Goal: Task Accomplishment & Management: Complete application form

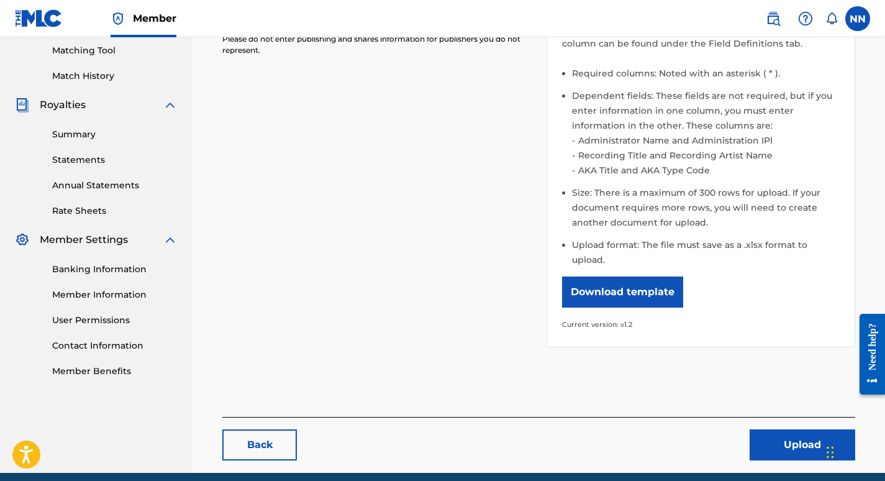
scroll to position [354, 0]
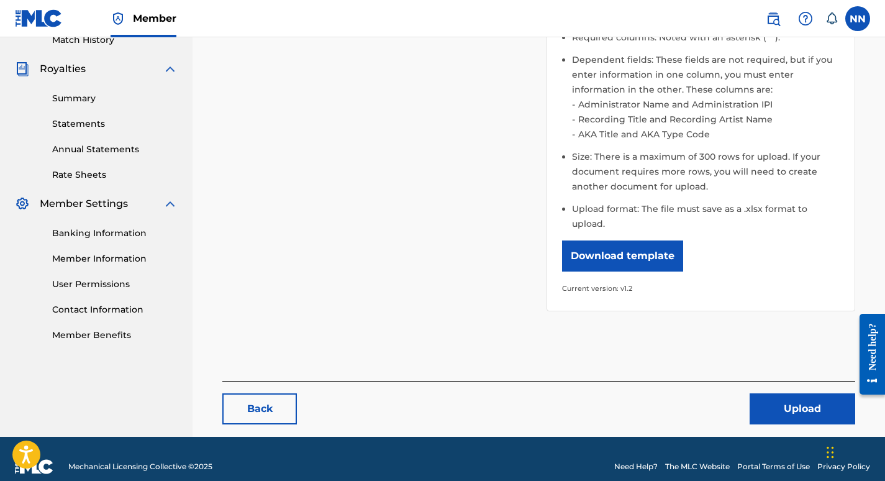
click at [792, 393] on button "Upload" at bounding box center [803, 408] width 106 height 31
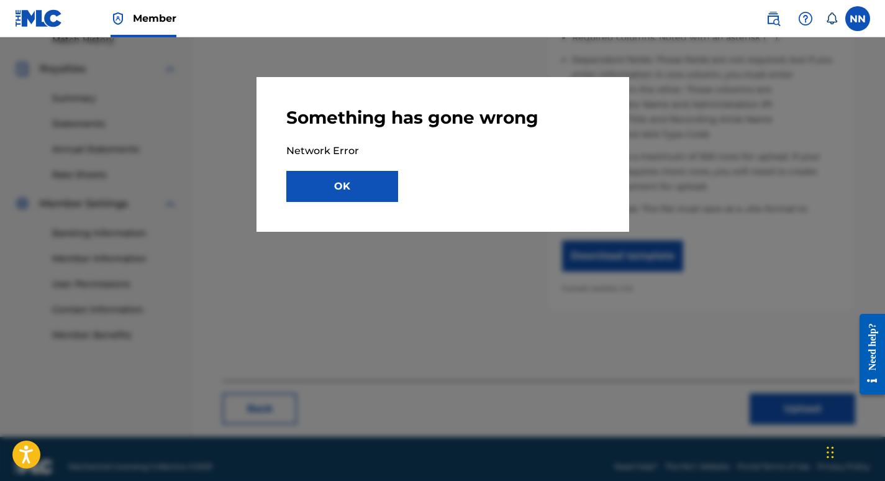
click at [340, 196] on button "OK" at bounding box center [342, 186] width 112 height 31
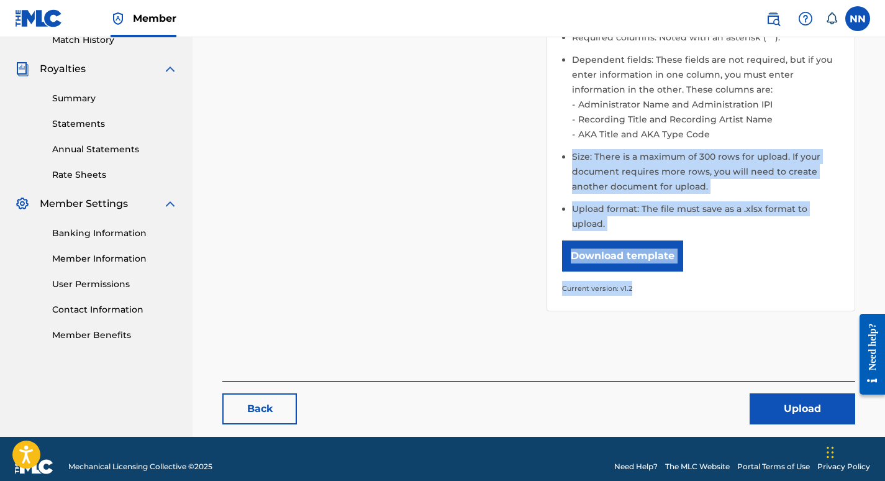
drag, startPoint x: 885, startPoint y: 280, endPoint x: 892, endPoint y: 130, distance: 149.3
click at [747, 331] on div "Please select the file you want to upload. NormanChrisNelson_MLCBulkWork.xlsx R…" at bounding box center [538, 118] width 633 height 526
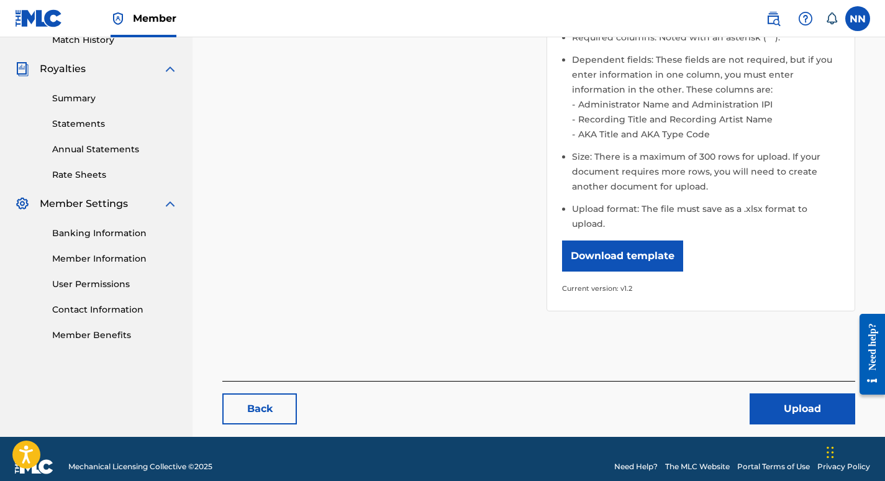
click at [272, 393] on link "Back" at bounding box center [259, 408] width 75 height 31
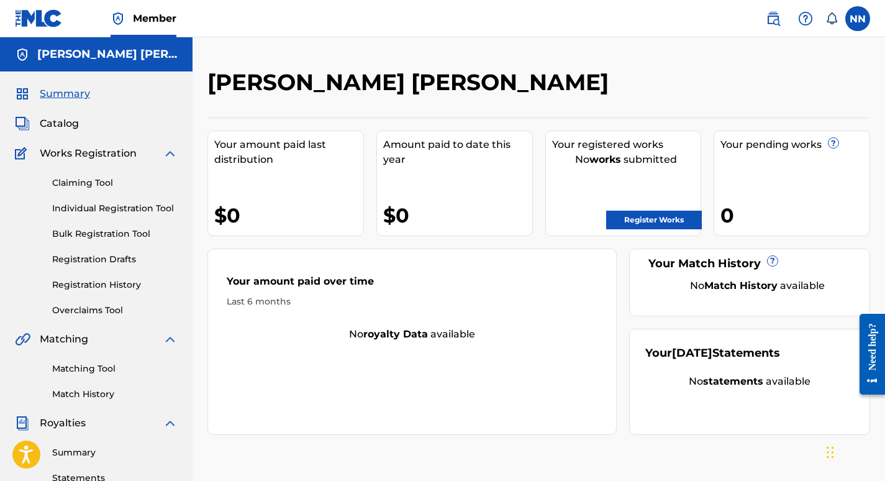
click at [108, 235] on link "Bulk Registration Tool" at bounding box center [115, 233] width 126 height 13
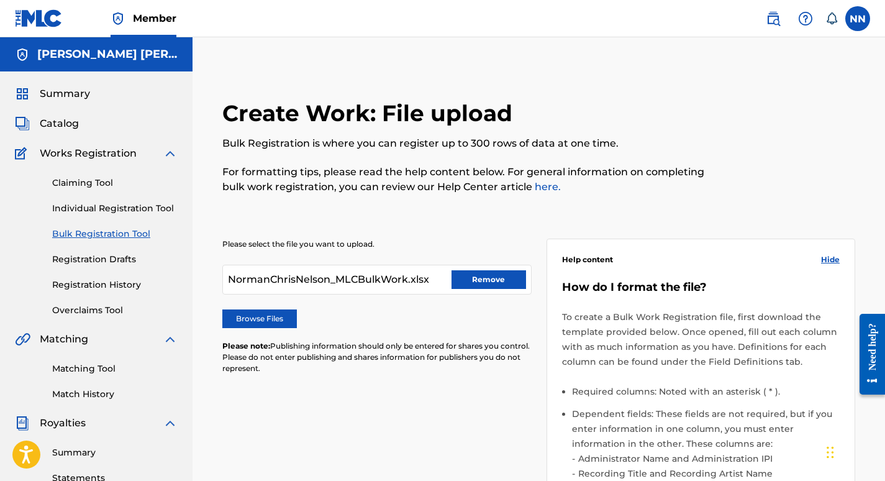
click at [466, 279] on button "Remove" at bounding box center [489, 279] width 75 height 19
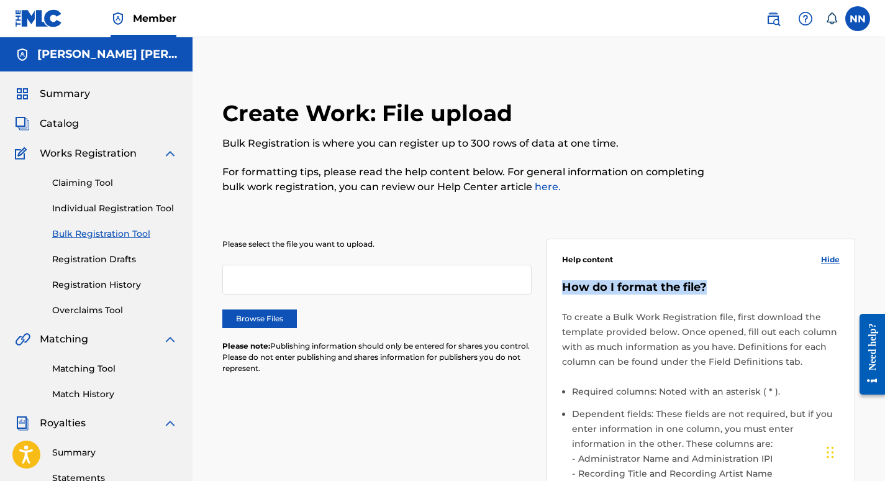
drag, startPoint x: 884, startPoint y: 216, endPoint x: 892, endPoint y: 273, distance: 58.3
click at [885, 273] on html "Accessibility Screen-Reader Guide, Feedback, and Issue Reporting | New window M…" at bounding box center [442, 240] width 885 height 481
click at [252, 323] on label "Browse Files" at bounding box center [259, 318] width 75 height 19
click at [0, 0] on input "Browse Files" at bounding box center [0, 0] width 0 height 0
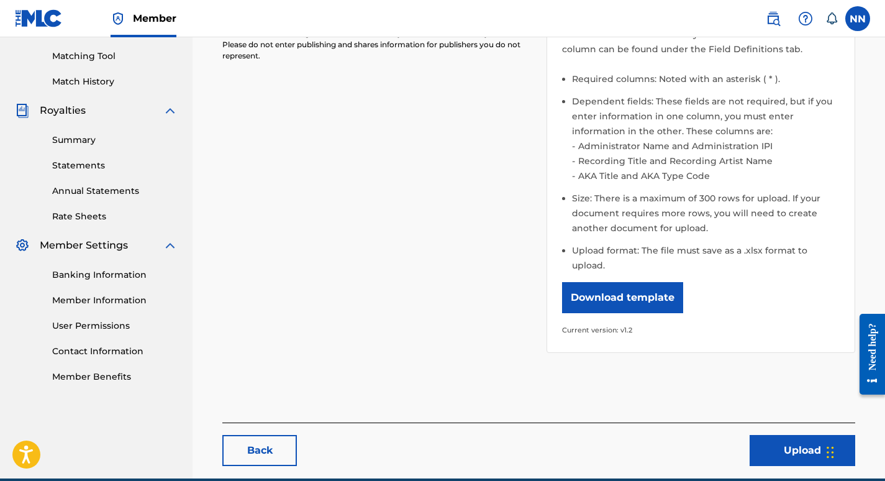
scroll to position [316, 0]
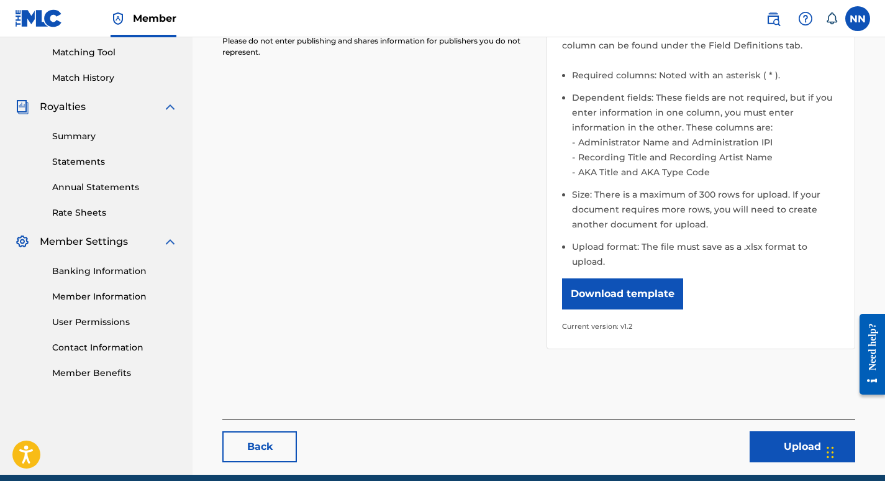
click at [779, 432] on button "Upload" at bounding box center [803, 446] width 106 height 31
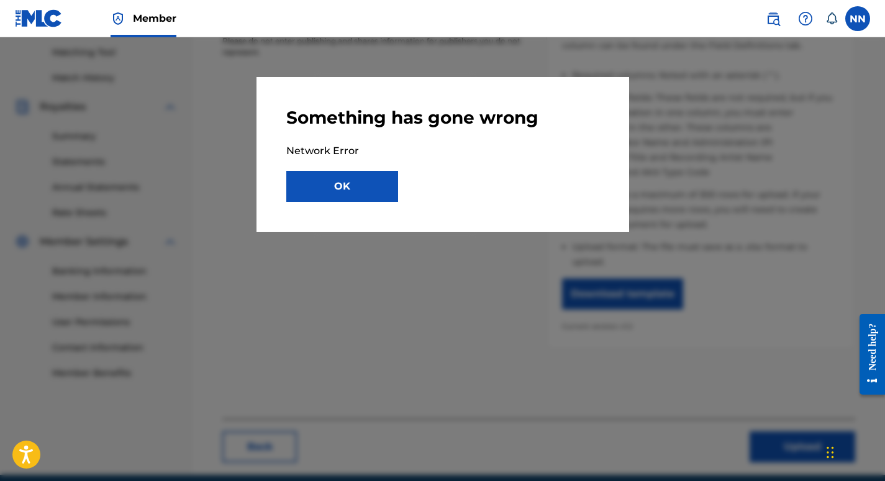
click at [336, 186] on button "OK" at bounding box center [342, 186] width 112 height 31
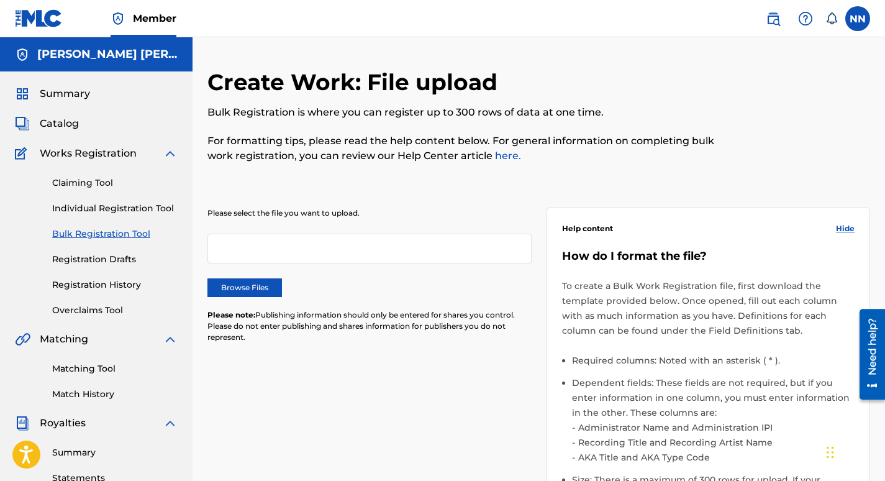
click at [247, 285] on label "Browse Files" at bounding box center [245, 287] width 75 height 19
click at [0, 0] on input "Browse Files" at bounding box center [0, 0] width 0 height 0
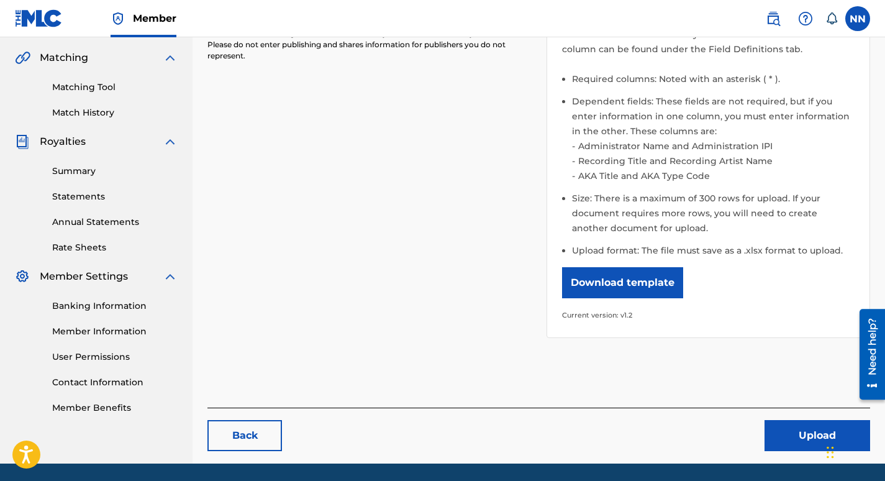
scroll to position [303, 0]
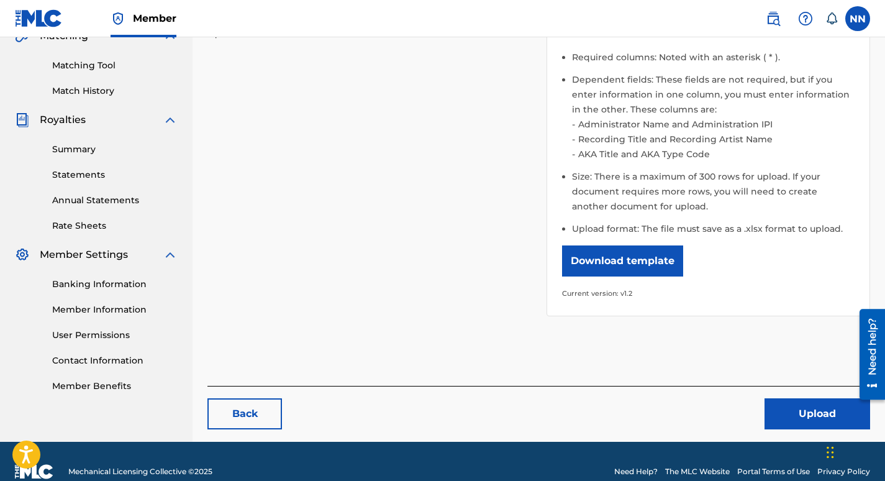
click at [798, 409] on button "Upload" at bounding box center [818, 413] width 106 height 31
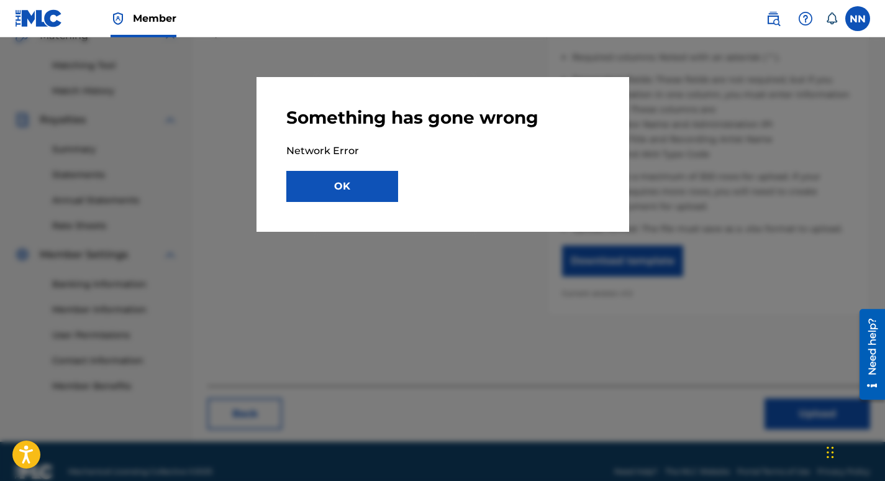
click at [334, 189] on button "OK" at bounding box center [342, 186] width 112 height 31
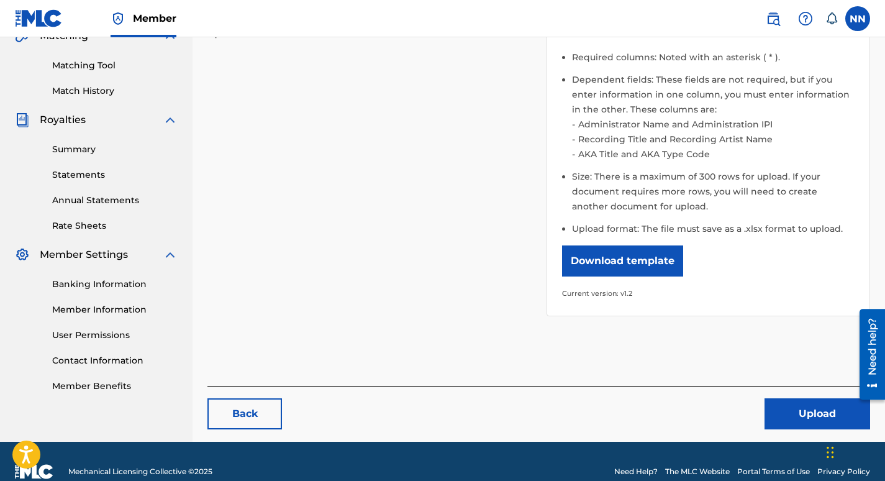
click at [171, 122] on img at bounding box center [170, 119] width 15 height 15
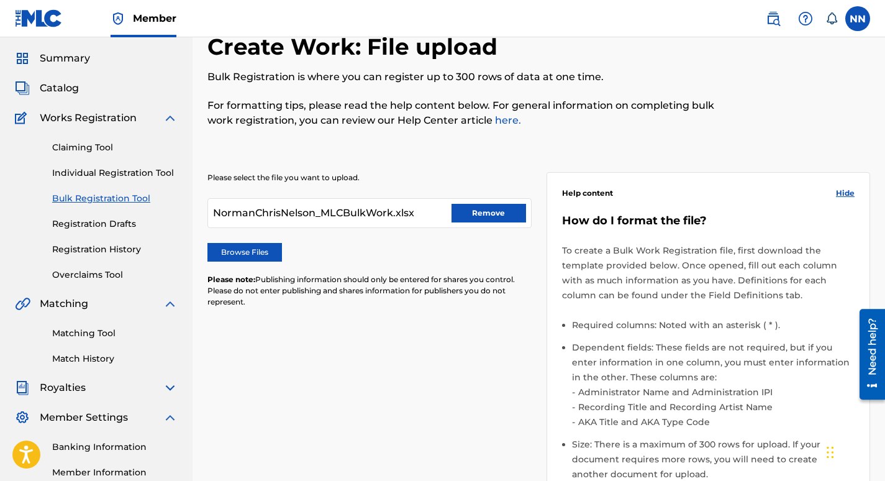
scroll to position [0, 0]
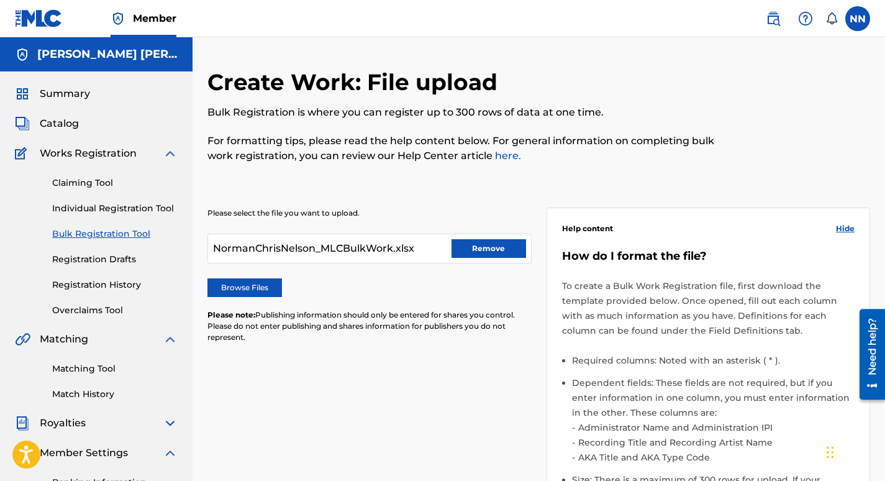
click at [94, 182] on link "Claiming Tool" at bounding box center [115, 182] width 126 height 13
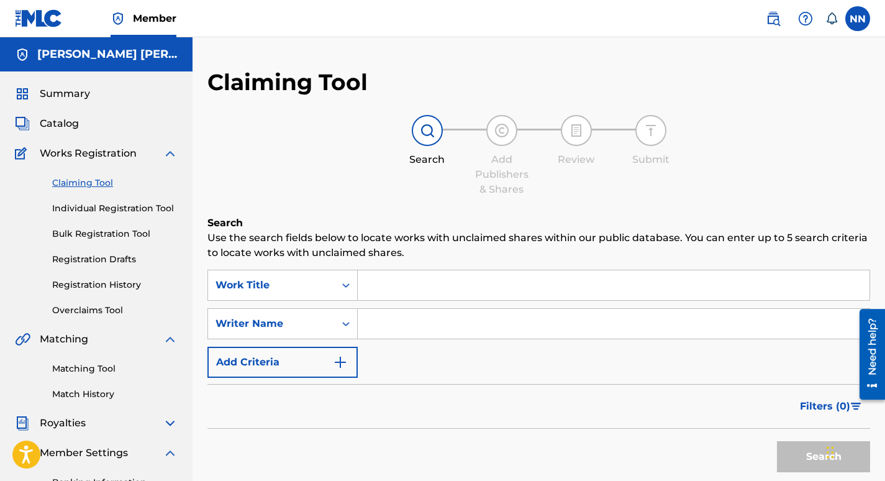
click at [99, 213] on link "Individual Registration Tool" at bounding box center [115, 208] width 126 height 13
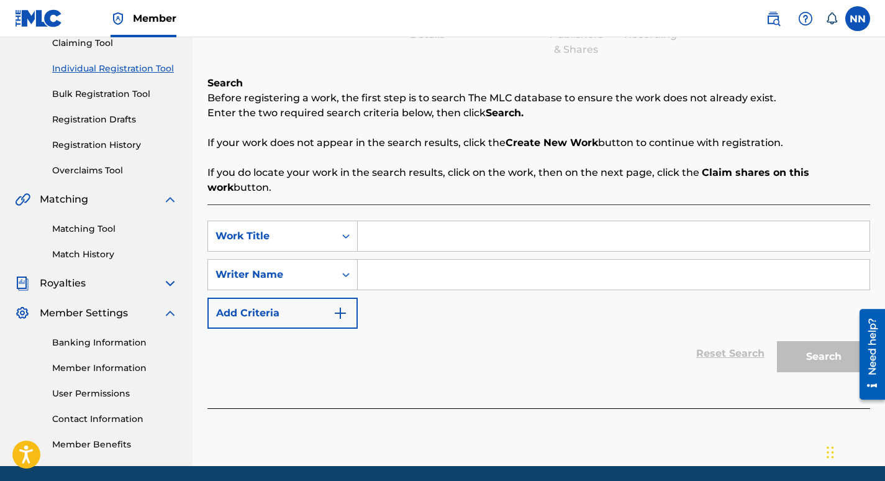
scroll to position [145, 0]
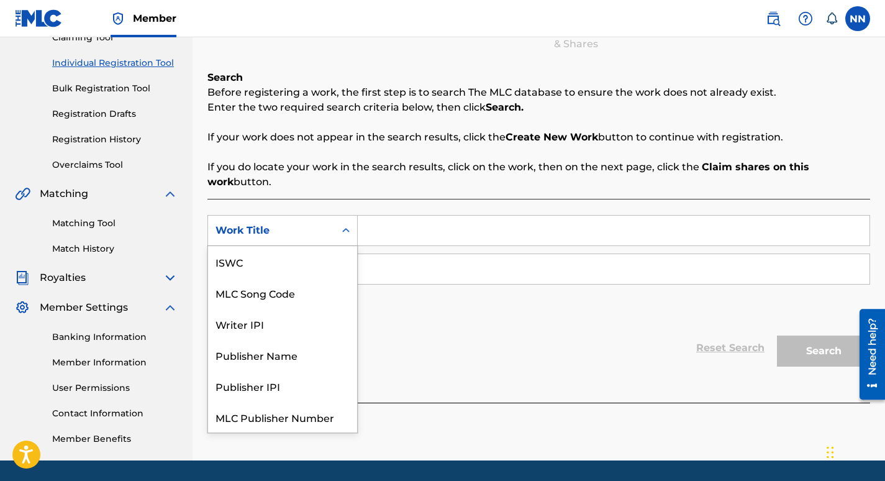
click at [347, 232] on icon "Search Form" at bounding box center [346, 230] width 12 height 12
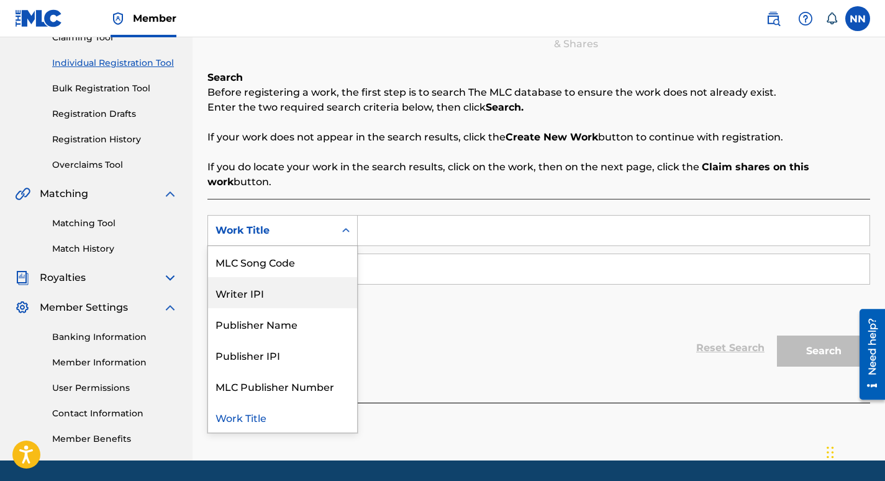
click at [253, 294] on div "Writer IPI" at bounding box center [282, 292] width 149 height 31
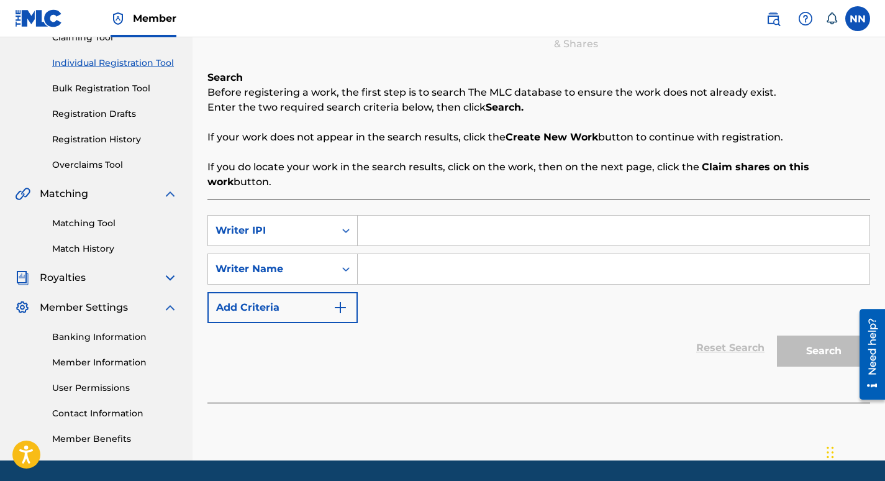
click at [393, 231] on input "Search Form" at bounding box center [614, 231] width 512 height 30
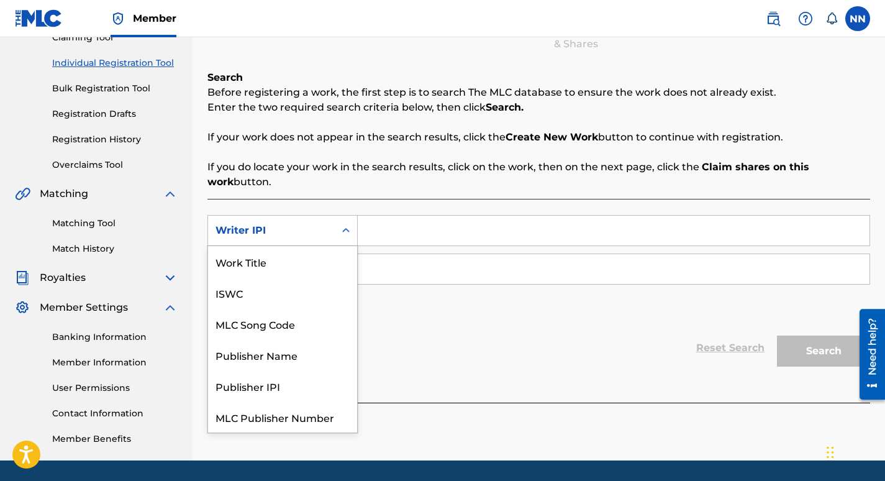
click at [345, 234] on icon "Search Form" at bounding box center [346, 230] width 12 height 12
click at [340, 245] on div "Search Form" at bounding box center [346, 231] width 22 height 30
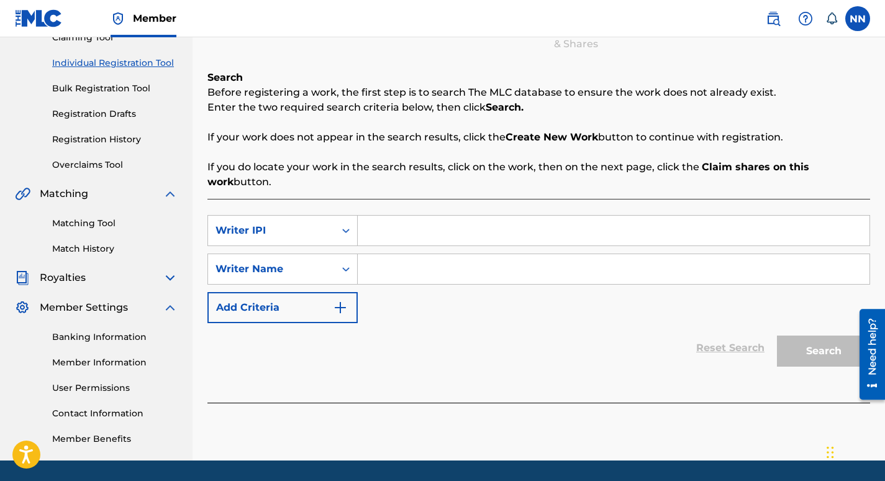
click at [381, 239] on input "Search Form" at bounding box center [614, 231] width 512 height 30
paste input "1206772856"
type input "1206772856"
click at [395, 276] on input "Search Form" at bounding box center [614, 269] width 512 height 30
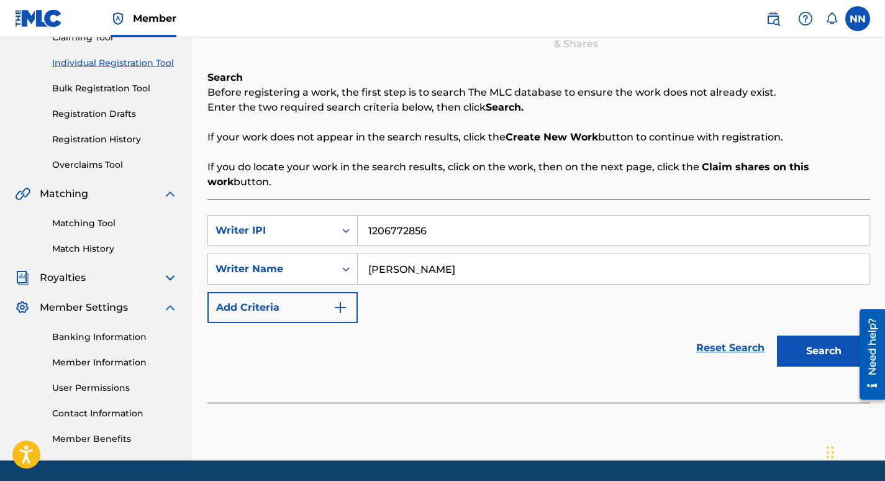
type input "[PERSON_NAME]"
click at [803, 345] on button "Search" at bounding box center [823, 351] width 93 height 31
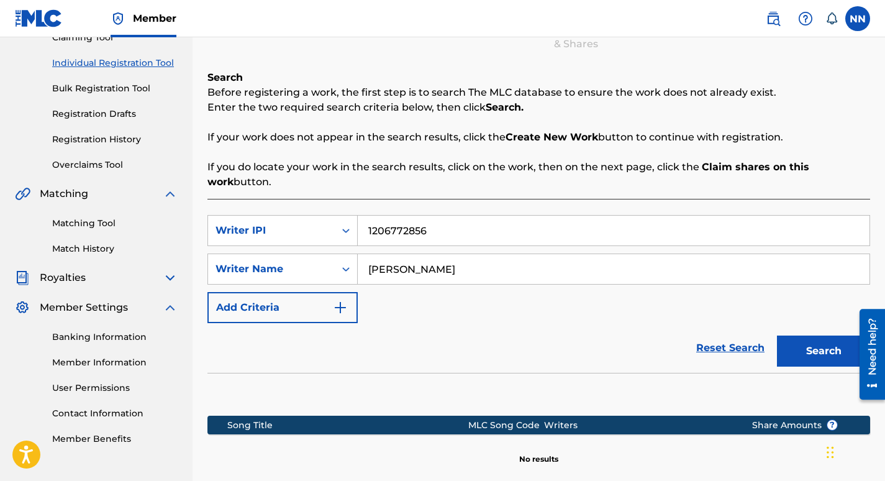
click at [883, 222] on div "Register Work Search Enter Work Details Add Writers Add Publishers & Shares Add…" at bounding box center [539, 241] width 693 height 636
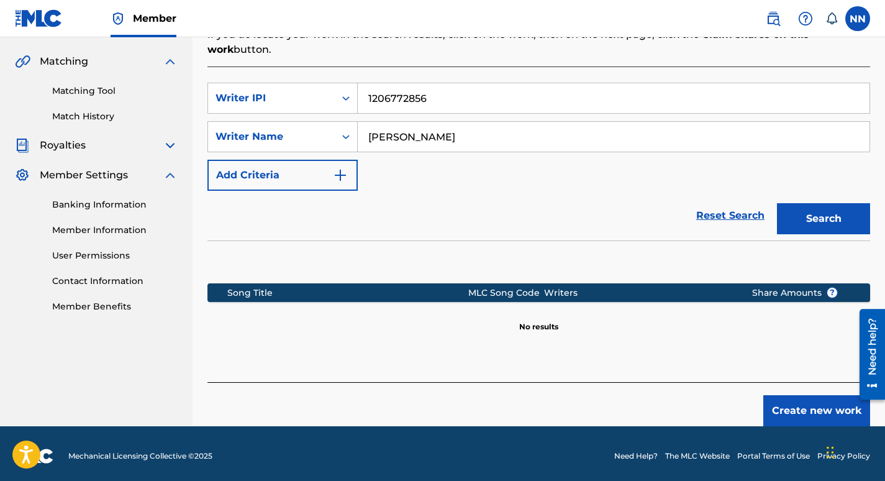
scroll to position [283, 0]
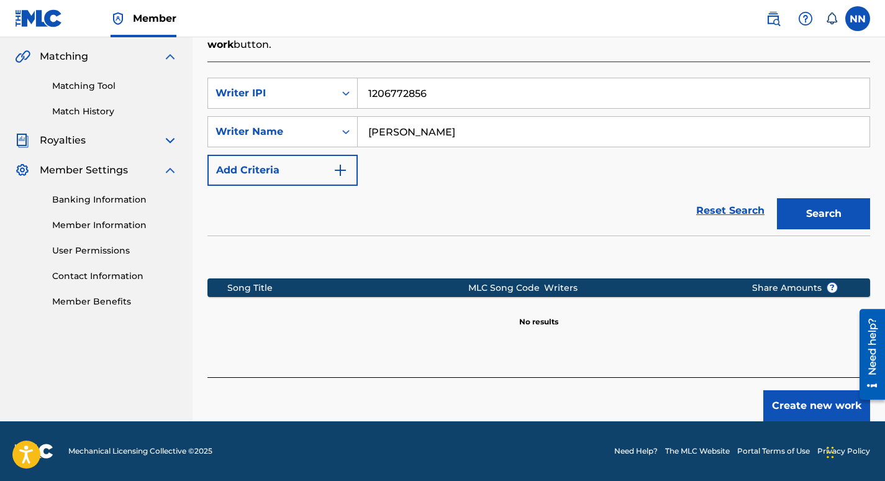
click at [832, 203] on button "Search" at bounding box center [823, 213] width 93 height 31
click at [812, 400] on button "Create new work" at bounding box center [817, 405] width 107 height 31
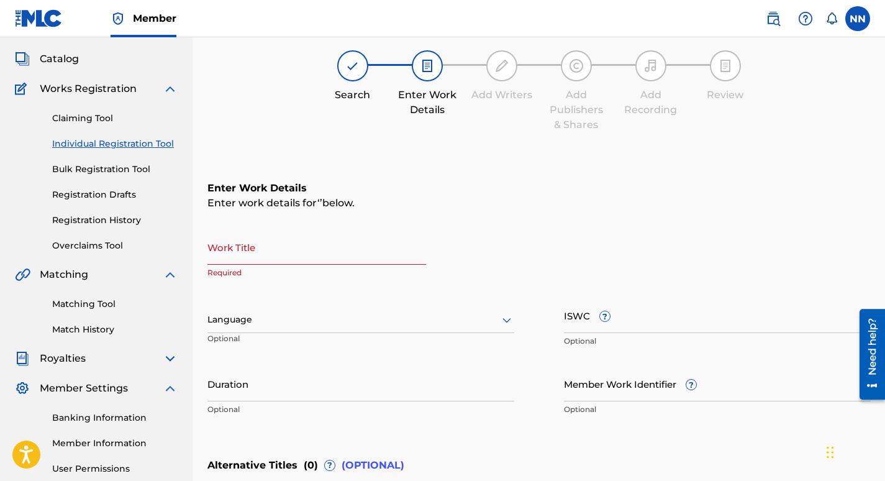
scroll to position [47, 0]
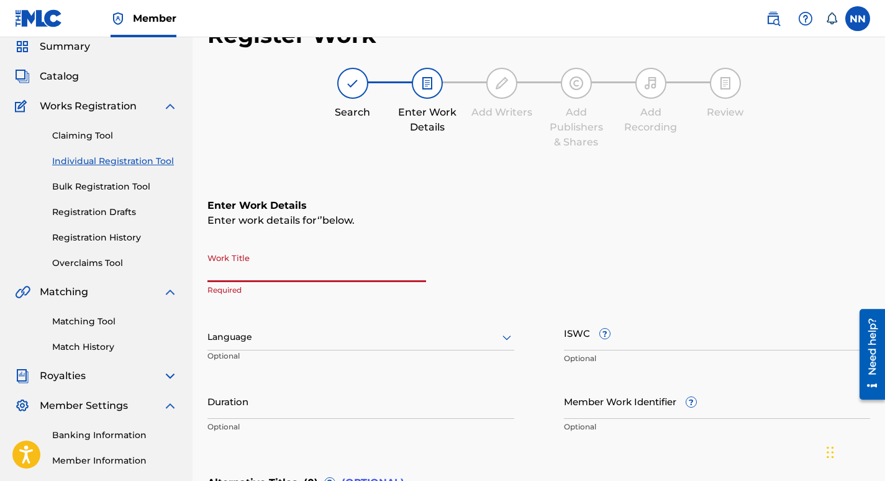
click at [355, 268] on input "Work Title" at bounding box center [317, 264] width 219 height 35
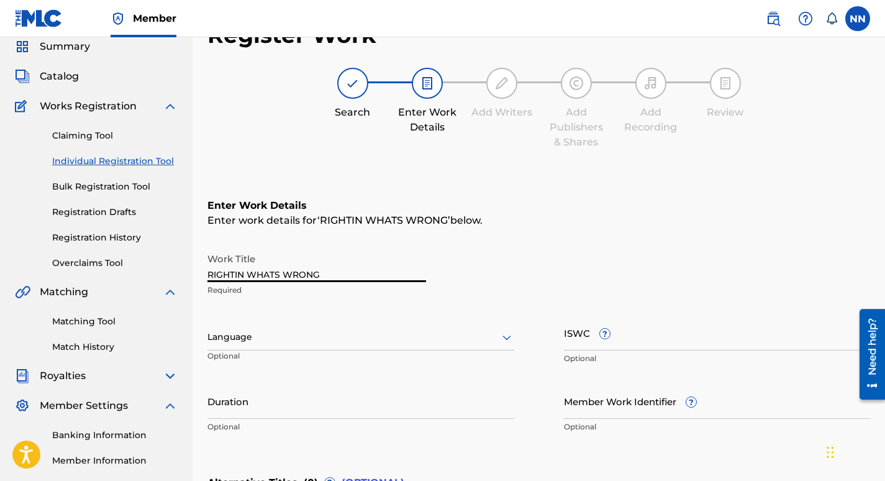
type input "RIGHTIN WHATS WRONG"
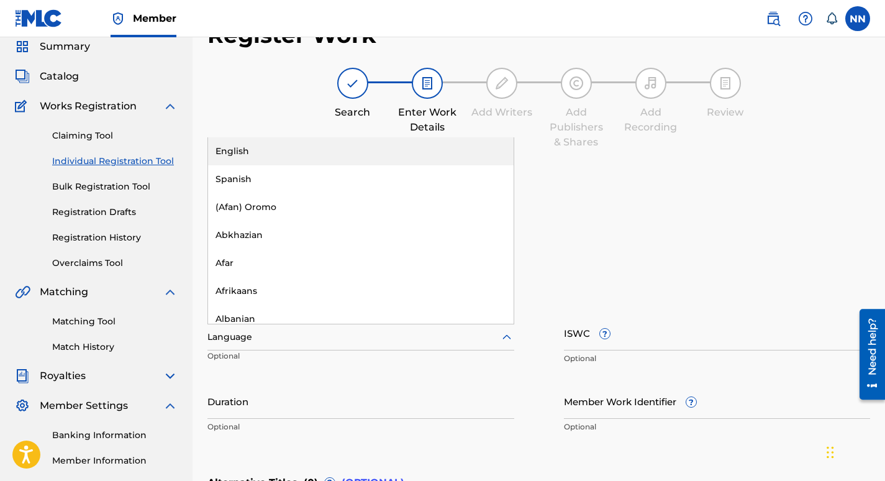
click at [506, 338] on icon at bounding box center [507, 337] width 15 height 15
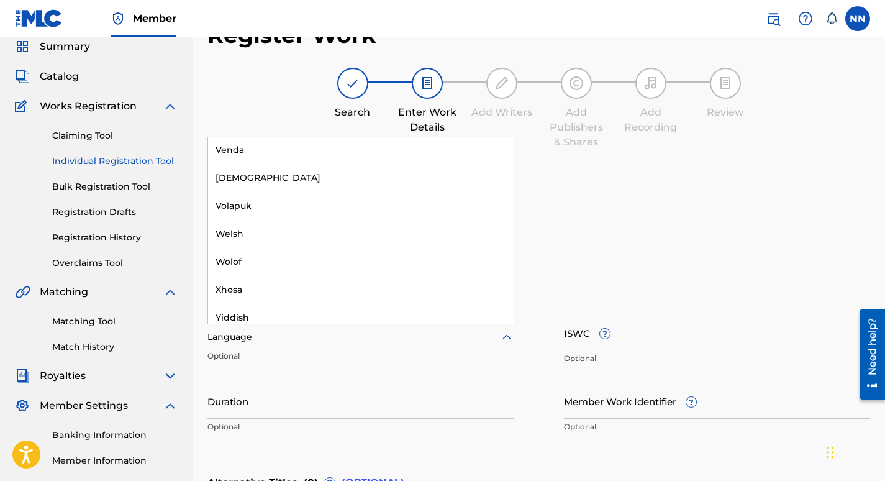
scroll to position [3444, 0]
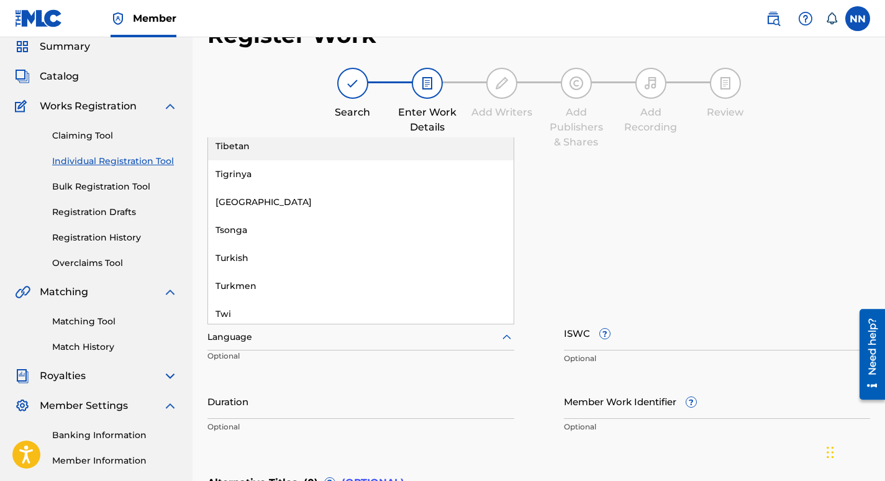
click at [450, 32] on nav "Member NN [PERSON_NAME] [PERSON_NAME][EMAIL_ADDRESS][DOMAIN_NAME] Notification …" at bounding box center [442, 18] width 885 height 37
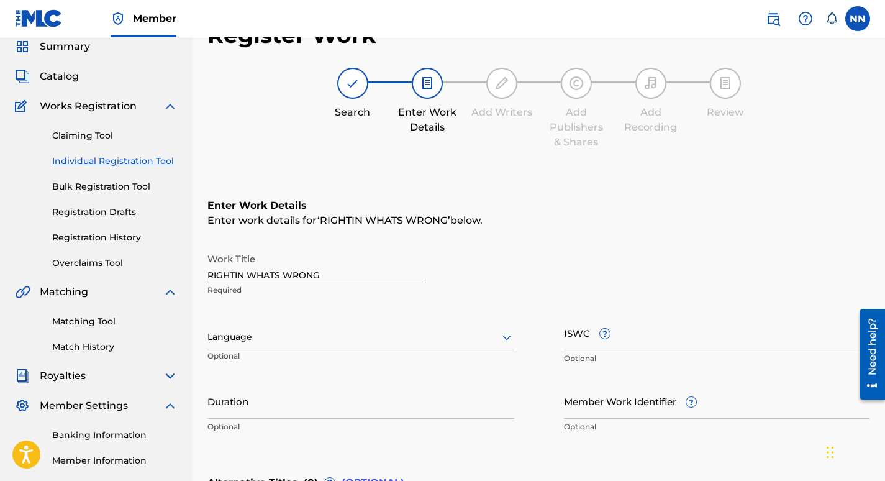
click at [349, 218] on span "RIGHTIN WHATS WRONG" at bounding box center [384, 220] width 128 height 12
click at [513, 342] on icon at bounding box center [507, 337] width 15 height 15
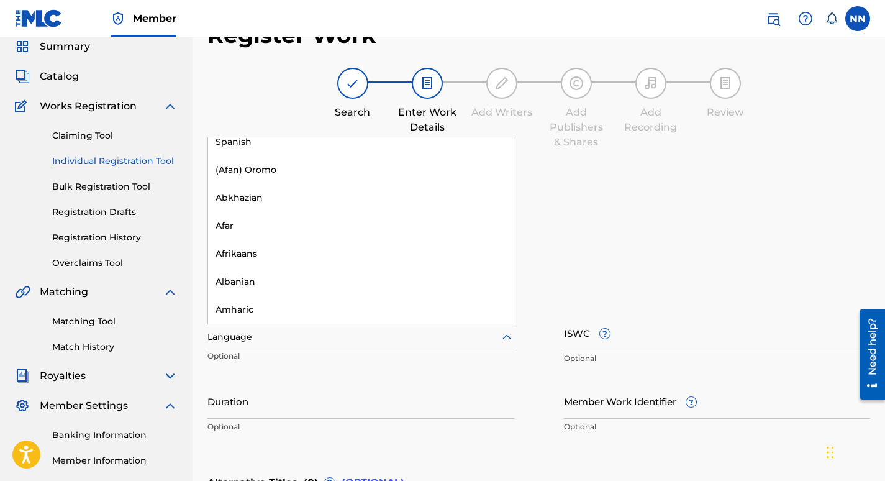
scroll to position [0, 0]
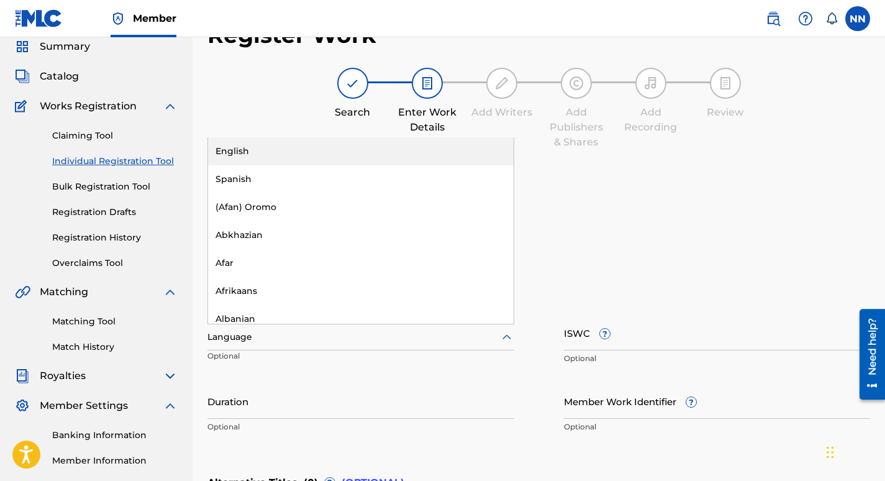
click at [272, 155] on div "English" at bounding box center [361, 151] width 306 height 28
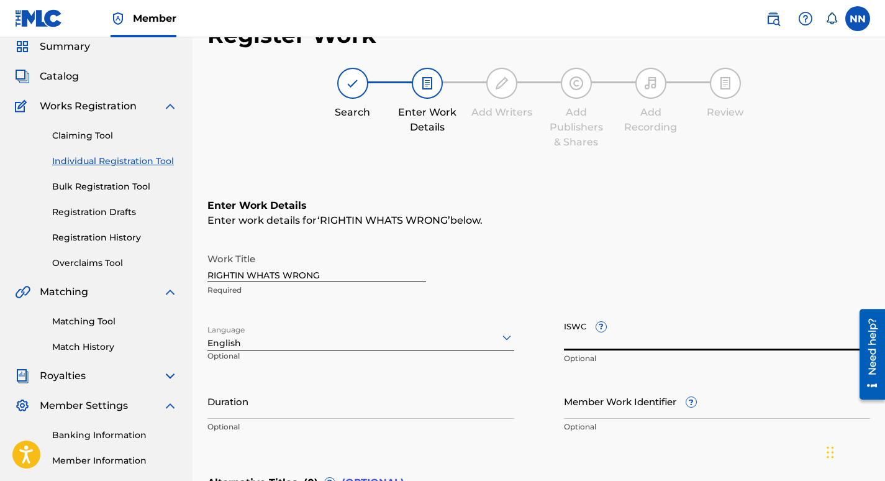
click at [633, 322] on input "ISWC ?" at bounding box center [717, 332] width 307 height 35
paste input "T3214617440"
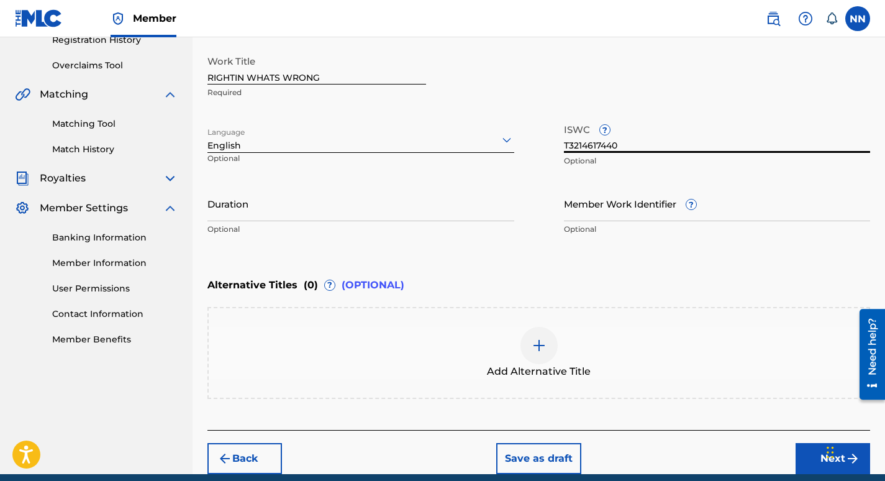
scroll to position [297, 0]
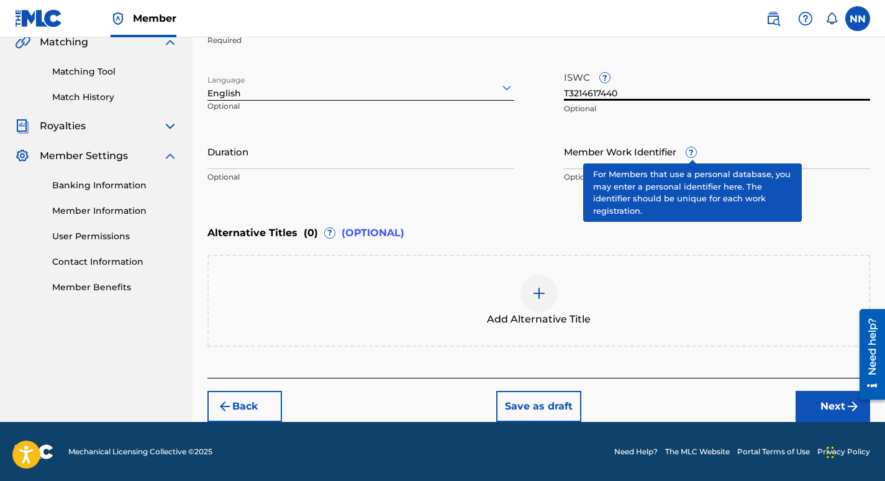
type input "T3214617440"
click at [695, 153] on span "?" at bounding box center [692, 152] width 10 height 10
click at [695, 153] on input "Member Work Identifier ?" at bounding box center [717, 151] width 307 height 35
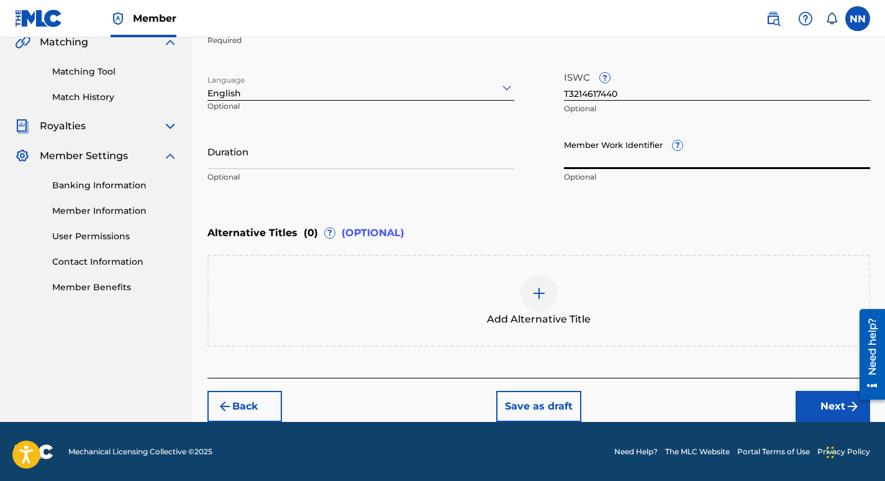
click at [828, 403] on button "Next" at bounding box center [833, 406] width 75 height 31
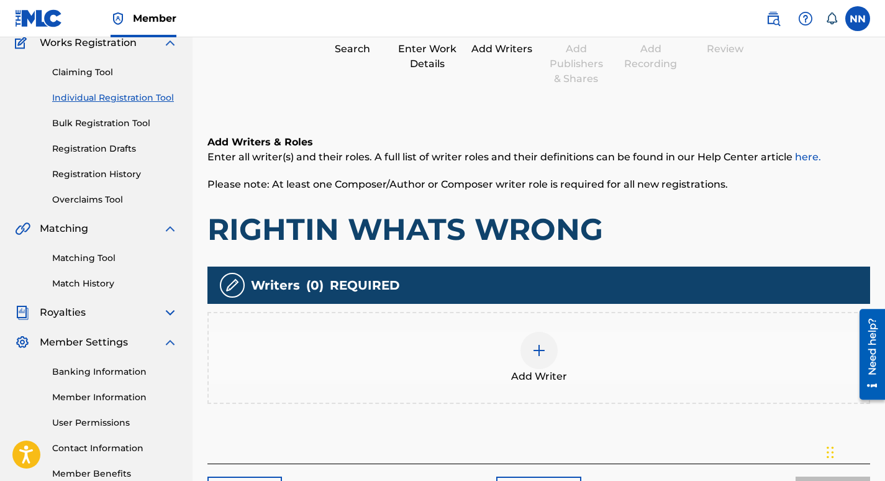
scroll to position [56, 0]
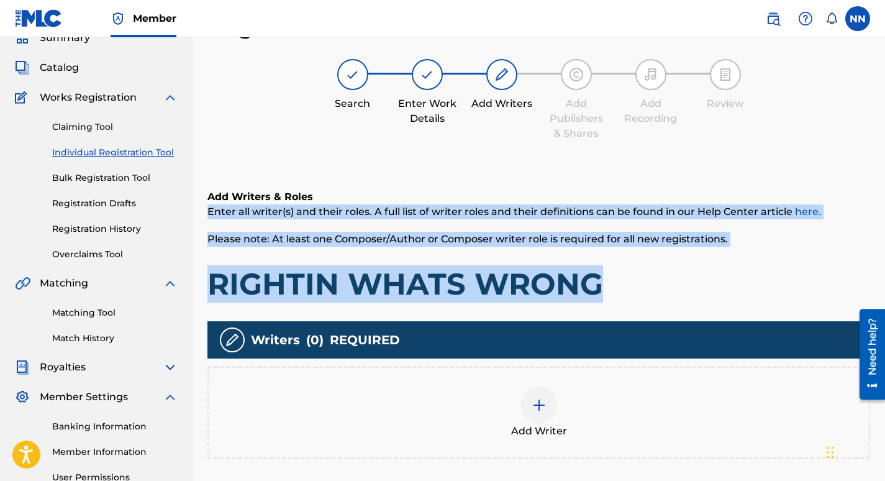
drag, startPoint x: 885, startPoint y: 195, endPoint x: 890, endPoint y: 247, distance: 51.8
click at [885, 247] on html "Accessibility Screen-Reader Guide, Feedback, and Issue Reporting | New window M…" at bounding box center [442, 184] width 885 height 481
click at [542, 404] on img at bounding box center [539, 405] width 15 height 15
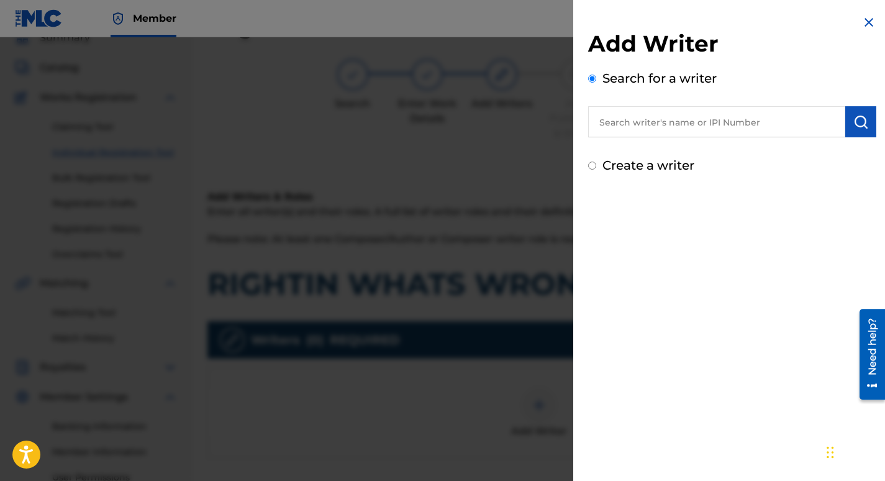
click at [642, 126] on input "text" at bounding box center [716, 121] width 257 height 31
paste input "T3214617440"
click at [701, 134] on input "T3214617440" at bounding box center [716, 121] width 257 height 31
type input "T"
type input "[PERSON_NAME] [PERSON_NAME]"
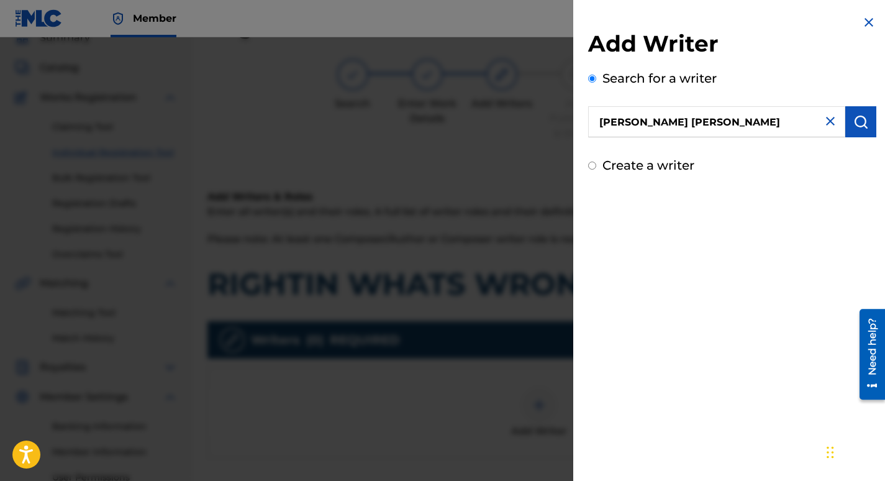
click at [856, 127] on img "submit" at bounding box center [861, 121] width 15 height 15
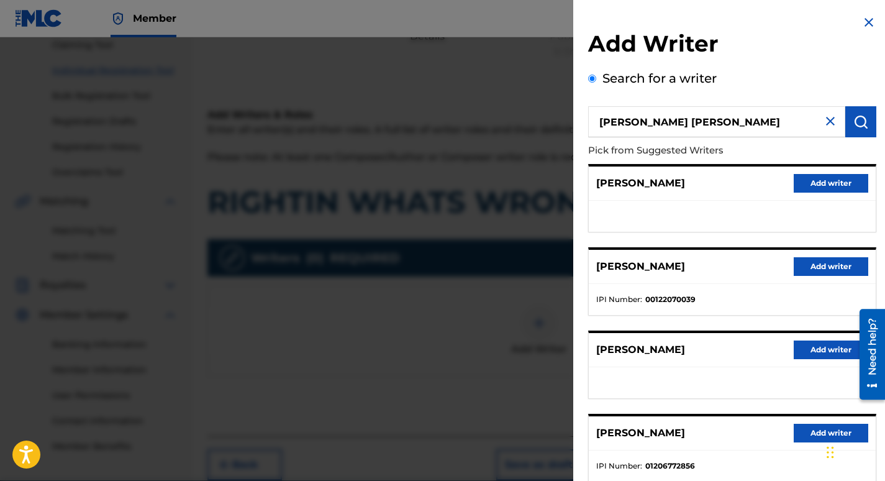
scroll to position [140, 0]
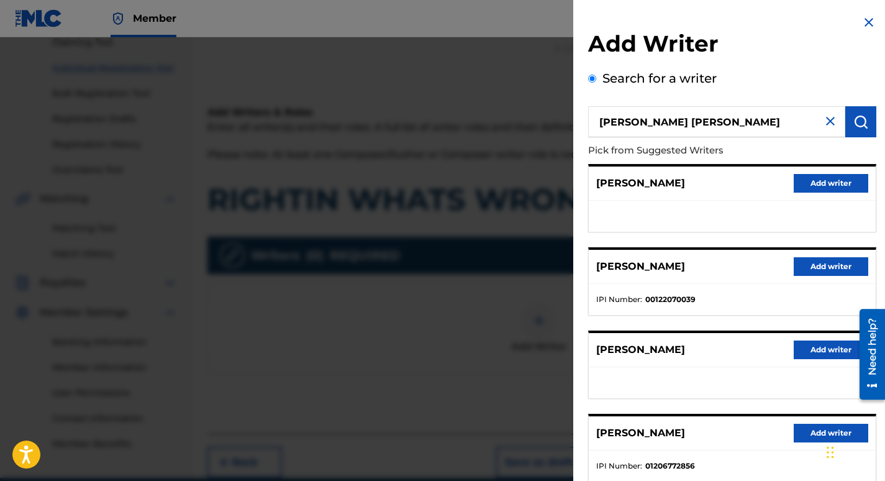
click at [691, 124] on input "[PERSON_NAME] [PERSON_NAME]" at bounding box center [716, 121] width 257 height 31
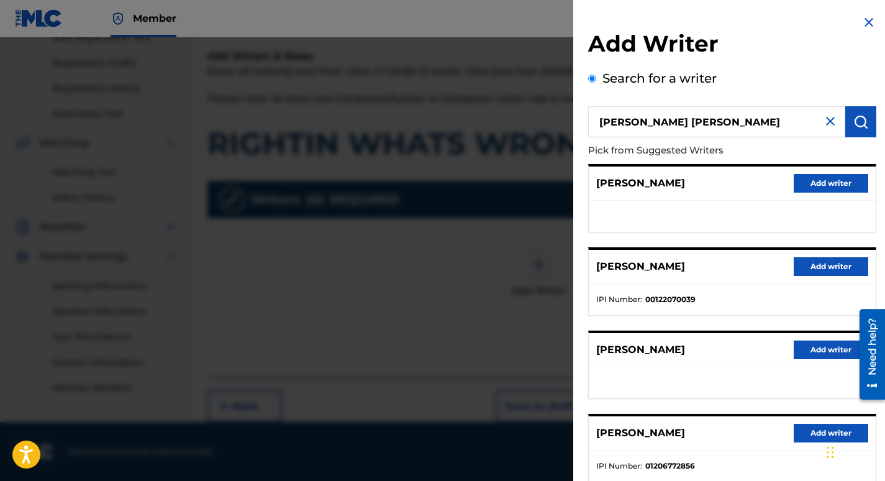
click at [862, 27] on img at bounding box center [869, 22] width 15 height 15
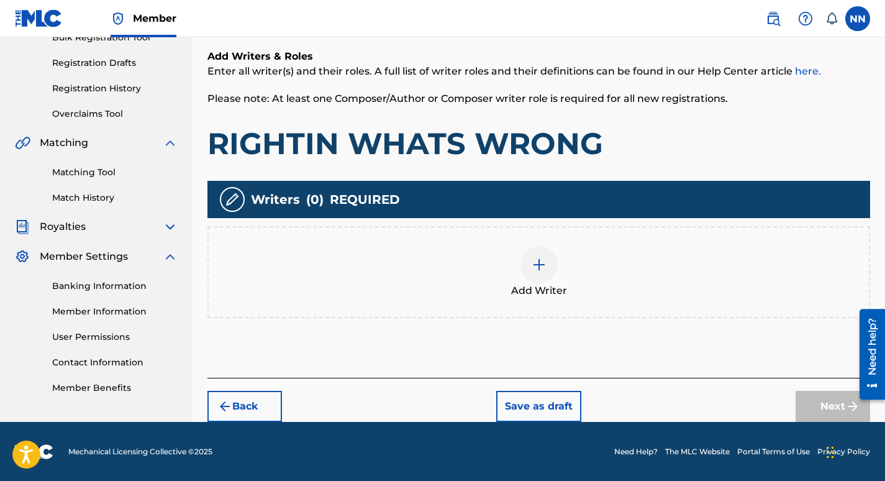
click at [542, 270] on img at bounding box center [539, 264] width 15 height 15
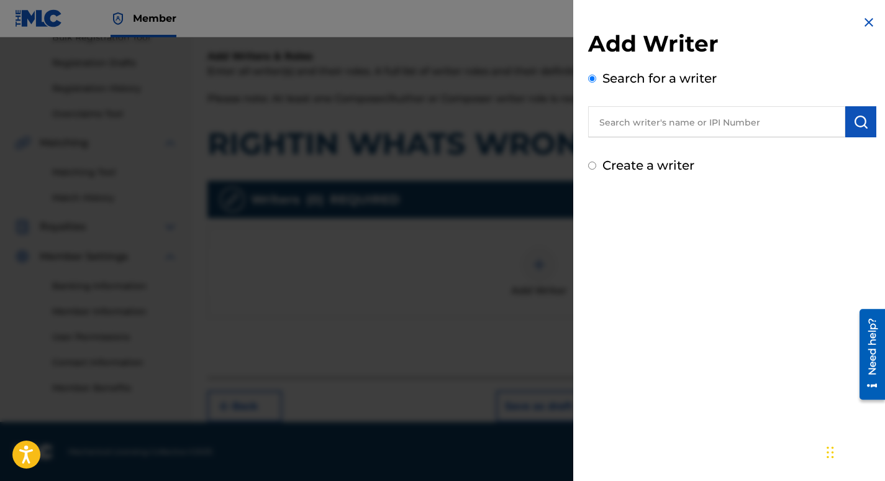
click at [590, 167] on input "Create a writer" at bounding box center [592, 166] width 8 height 8
radio input "false"
radio input "true"
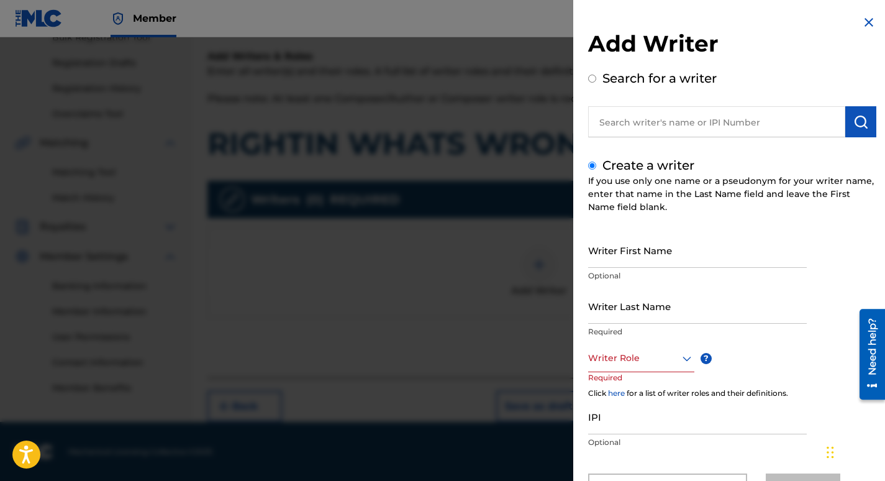
click at [866, 24] on img at bounding box center [869, 22] width 15 height 15
